Goal: Entertainment & Leisure: Consume media (video, audio)

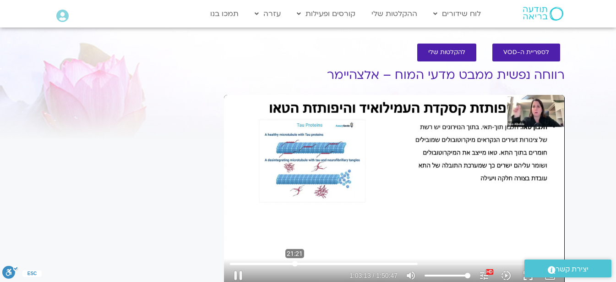
click at [295, 263] on input "Seek" at bounding box center [394, 263] width 329 height 5
click at [238, 274] on button "pause" at bounding box center [238, 275] width 22 height 22
click at [239, 276] on button "play_arrow" at bounding box center [238, 275] width 22 height 22
click at [315, 263] on input "Seek" at bounding box center [394, 263] width 329 height 5
click at [309, 265] on input "Seek" at bounding box center [394, 263] width 329 height 5
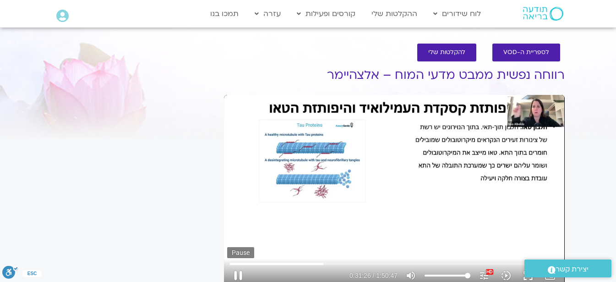
click at [241, 275] on button "pause" at bounding box center [238, 275] width 22 height 22
click at [237, 277] on button "play_arrow" at bounding box center [238, 275] width 22 height 22
click at [242, 274] on button "pause" at bounding box center [238, 275] width 22 height 22
click at [237, 275] on button "play_arrow" at bounding box center [238, 275] width 22 height 22
click at [234, 272] on button "pause" at bounding box center [238, 275] width 22 height 22
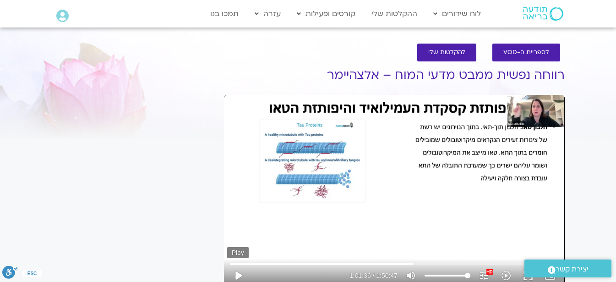
click at [236, 274] on button "play_arrow" at bounding box center [238, 275] width 22 height 22
type input "3698.189735"
